Goal: Find specific page/section

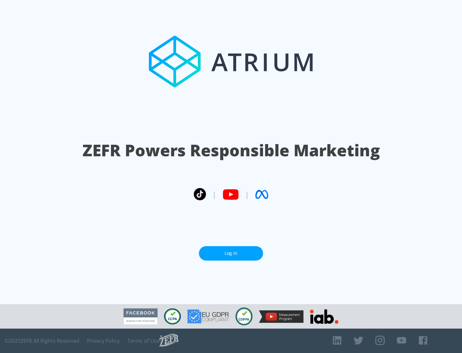
click at [231, 253] on link "Log In" at bounding box center [231, 253] width 64 height 14
